Goal: Register for event/course: Register for event/course

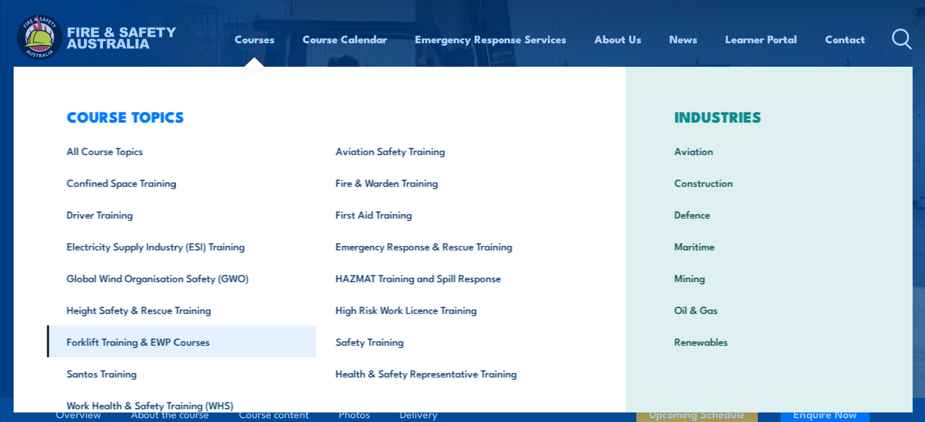
click at [146, 351] on link "Forklift Training & EWP Courses" at bounding box center [181, 341] width 270 height 32
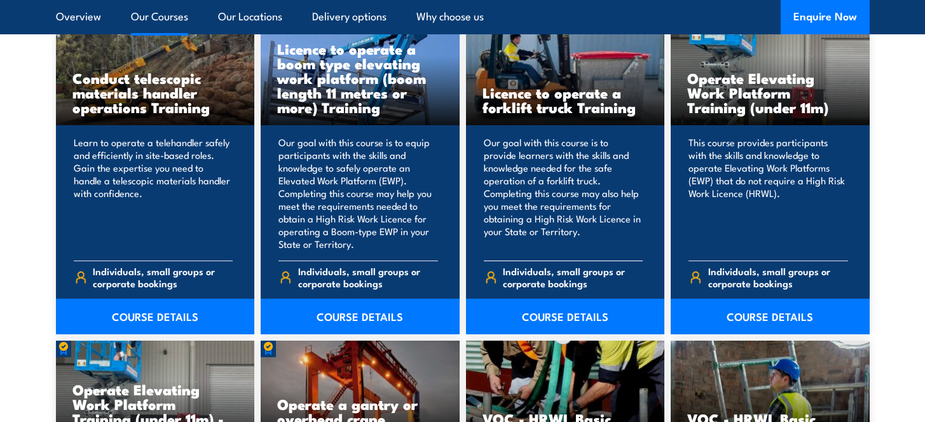
scroll to position [1081, 0]
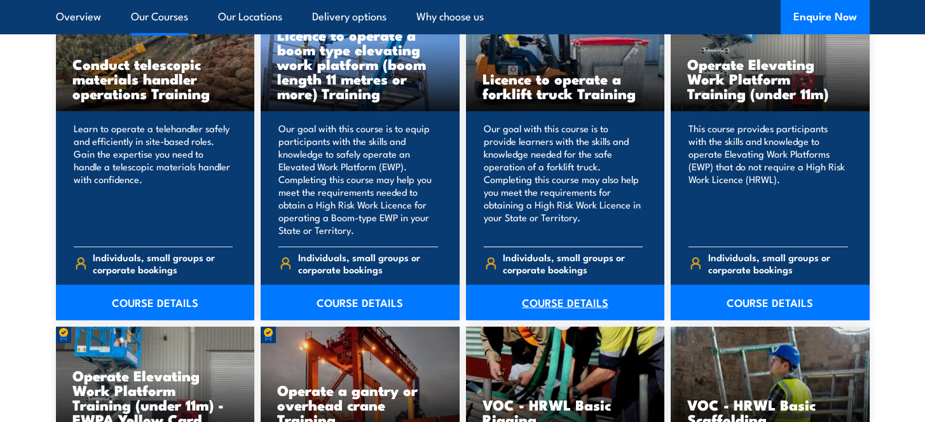
click at [566, 304] on link "COURSE DETAILS" at bounding box center [565, 303] width 199 height 36
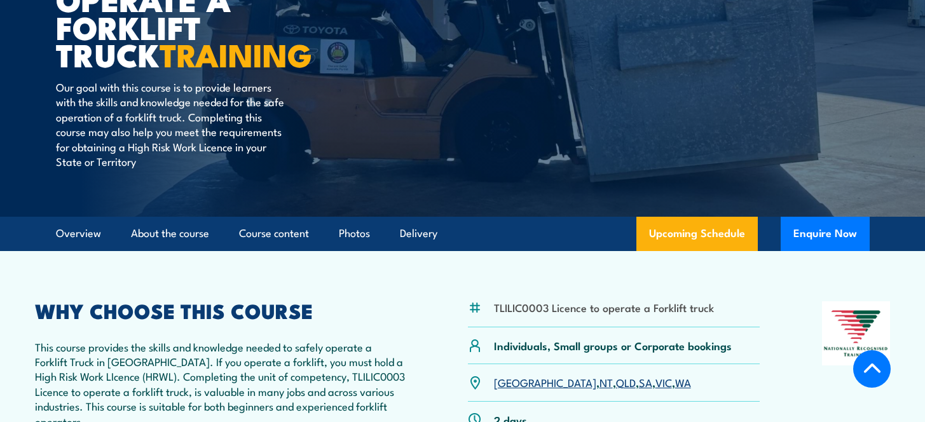
scroll to position [254, 0]
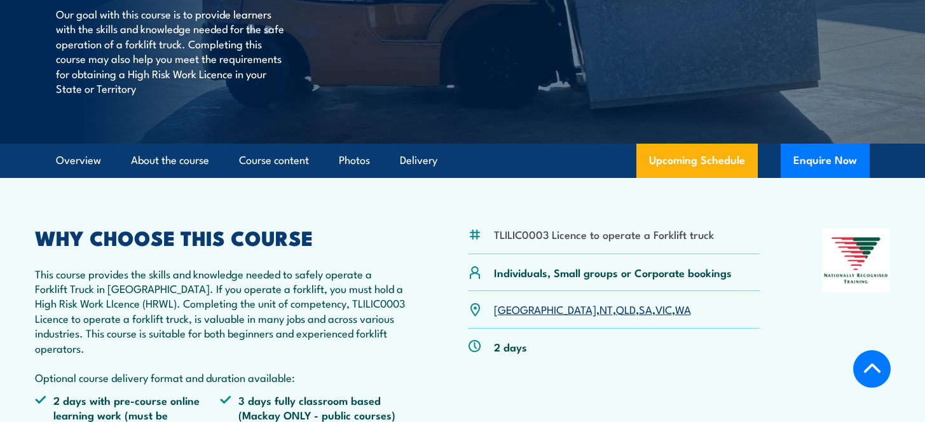
click at [655, 313] on link "VIC" at bounding box center [663, 308] width 17 height 15
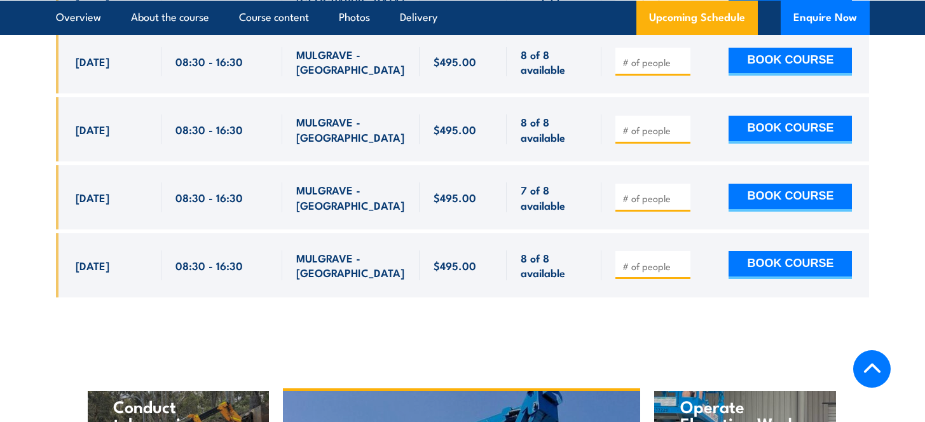
scroll to position [2372, 0]
